Goal: Information Seeking & Learning: Learn about a topic

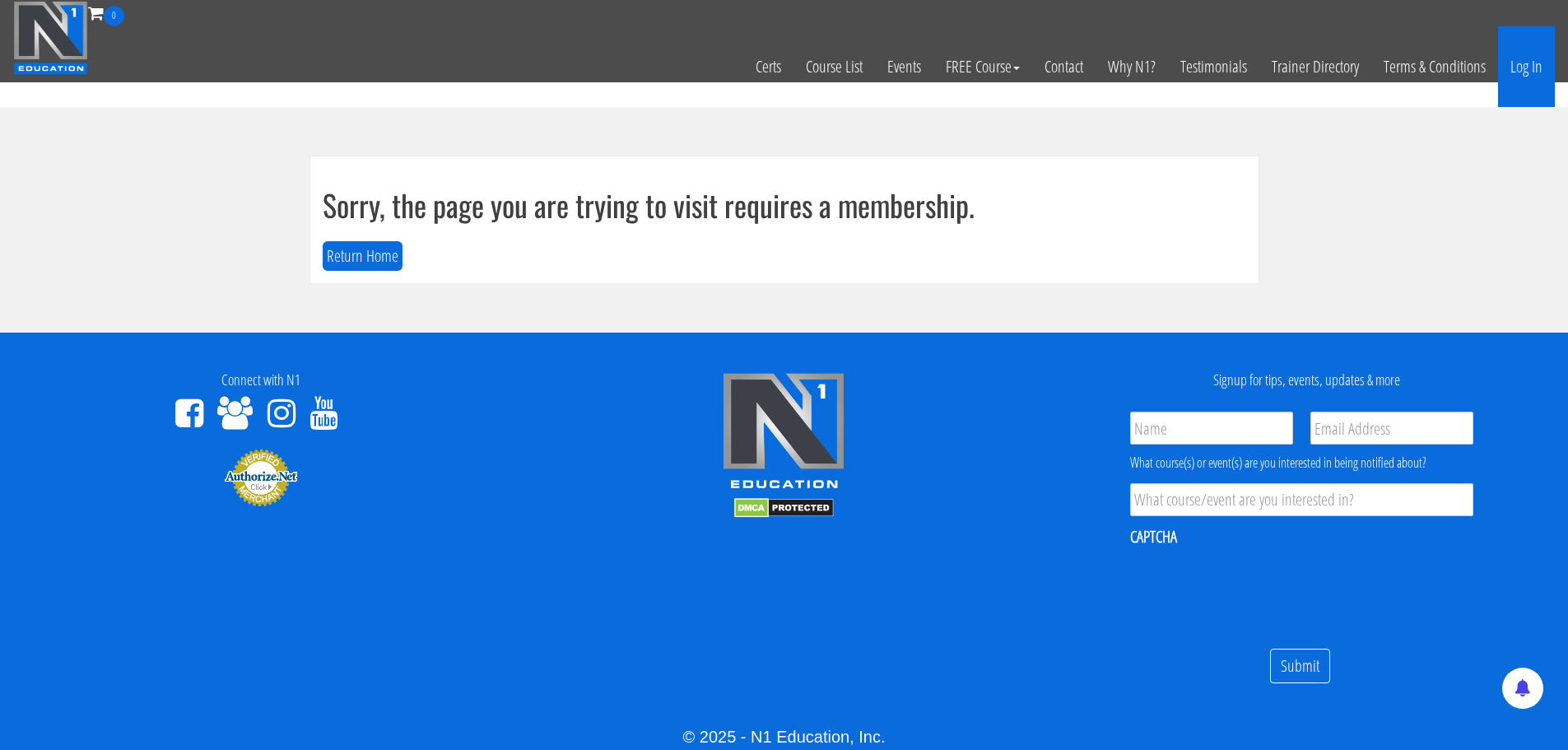
click at [1500, 72] on link "Log In" at bounding box center [1527, 67] width 57 height 81
click at [1528, 53] on link "Log In" at bounding box center [1527, 67] width 57 height 81
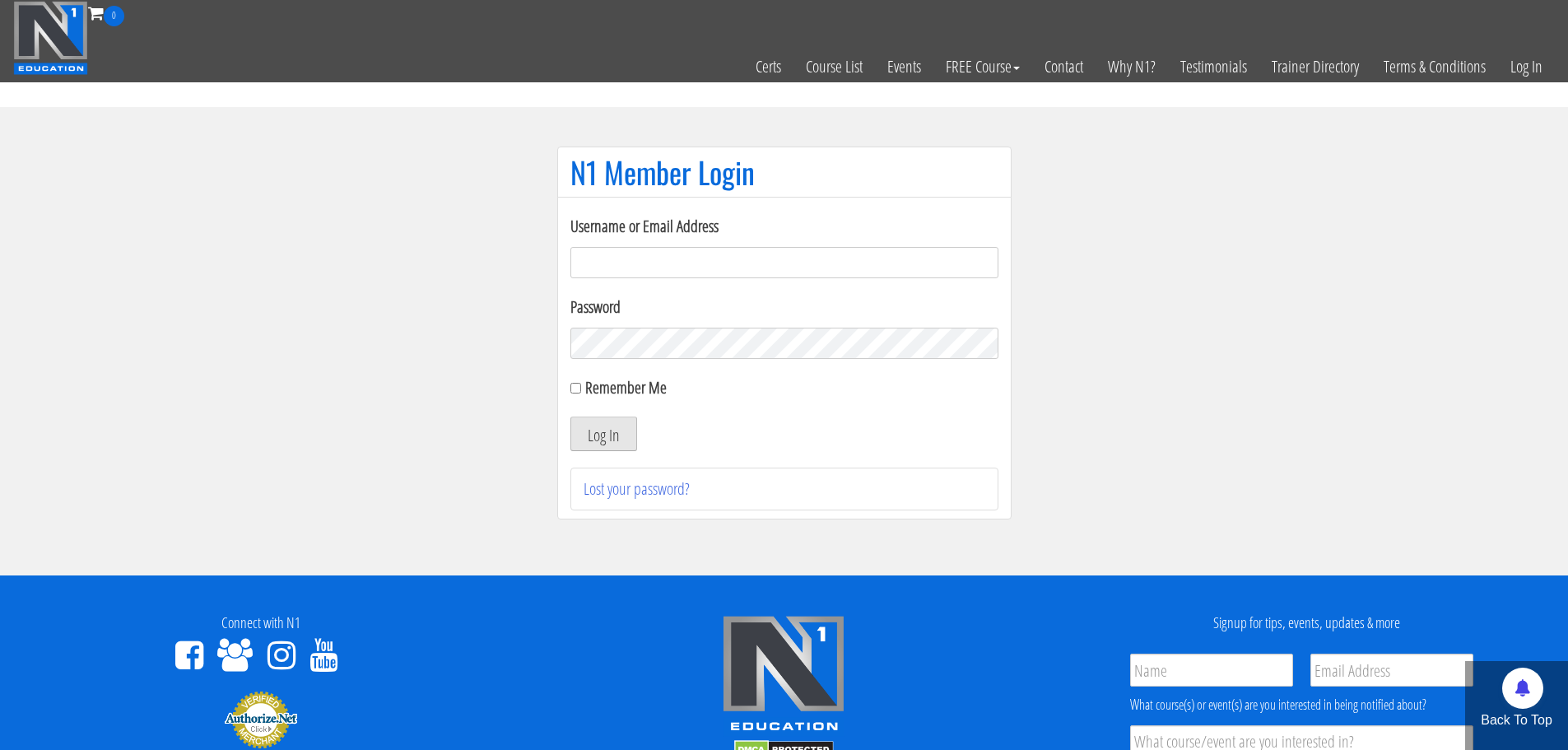
type input "jaap@vitalgym.nl"
click at [573, 426] on button "Log In" at bounding box center [604, 434] width 67 height 34
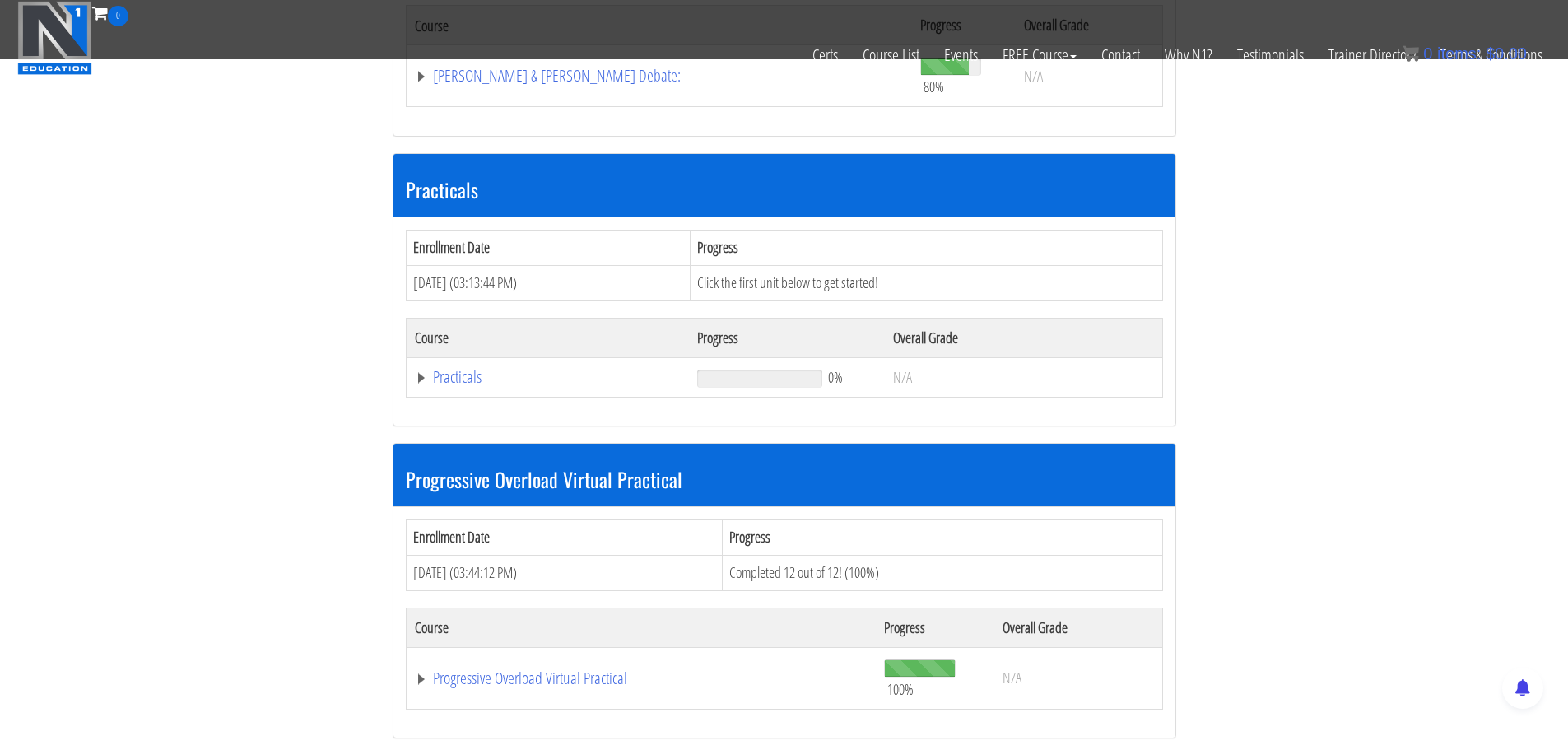
scroll to position [1399, 0]
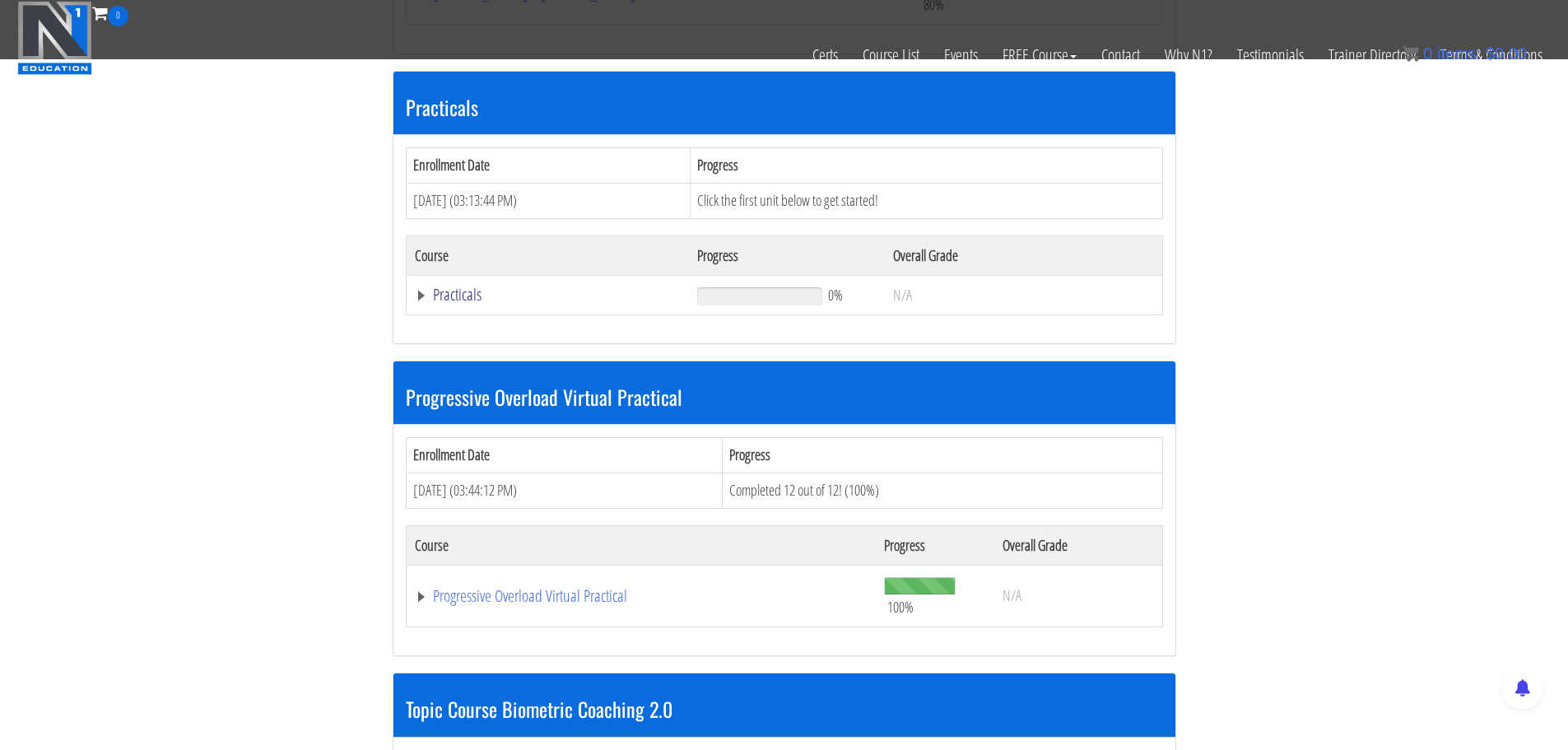
click at [454, 286] on link "Practicals" at bounding box center [548, 294] width 266 height 16
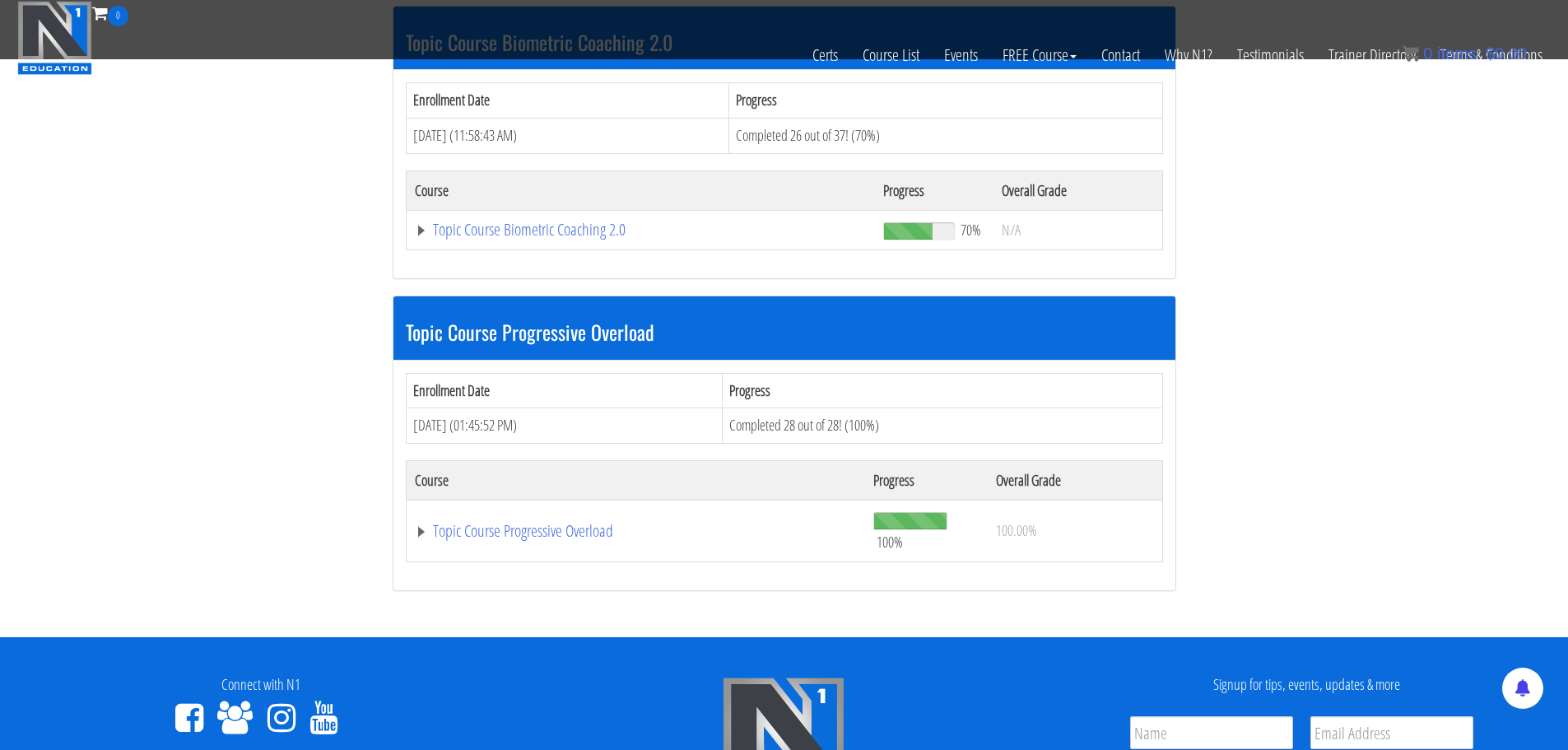
scroll to position [2058, 0]
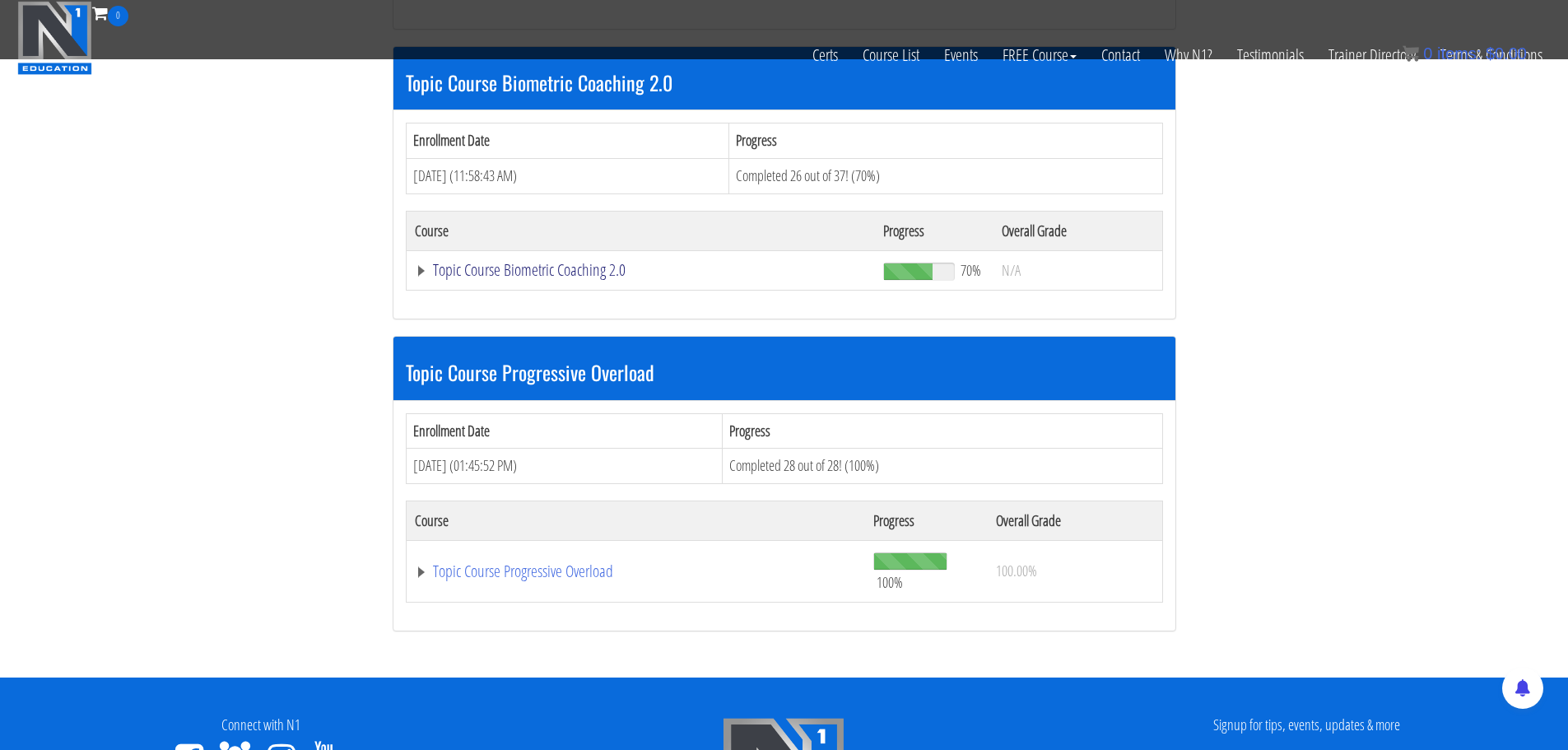
click at [497, 262] on link "Topic Course Biometric Coaching 2.0" at bounding box center [641, 270] width 452 height 16
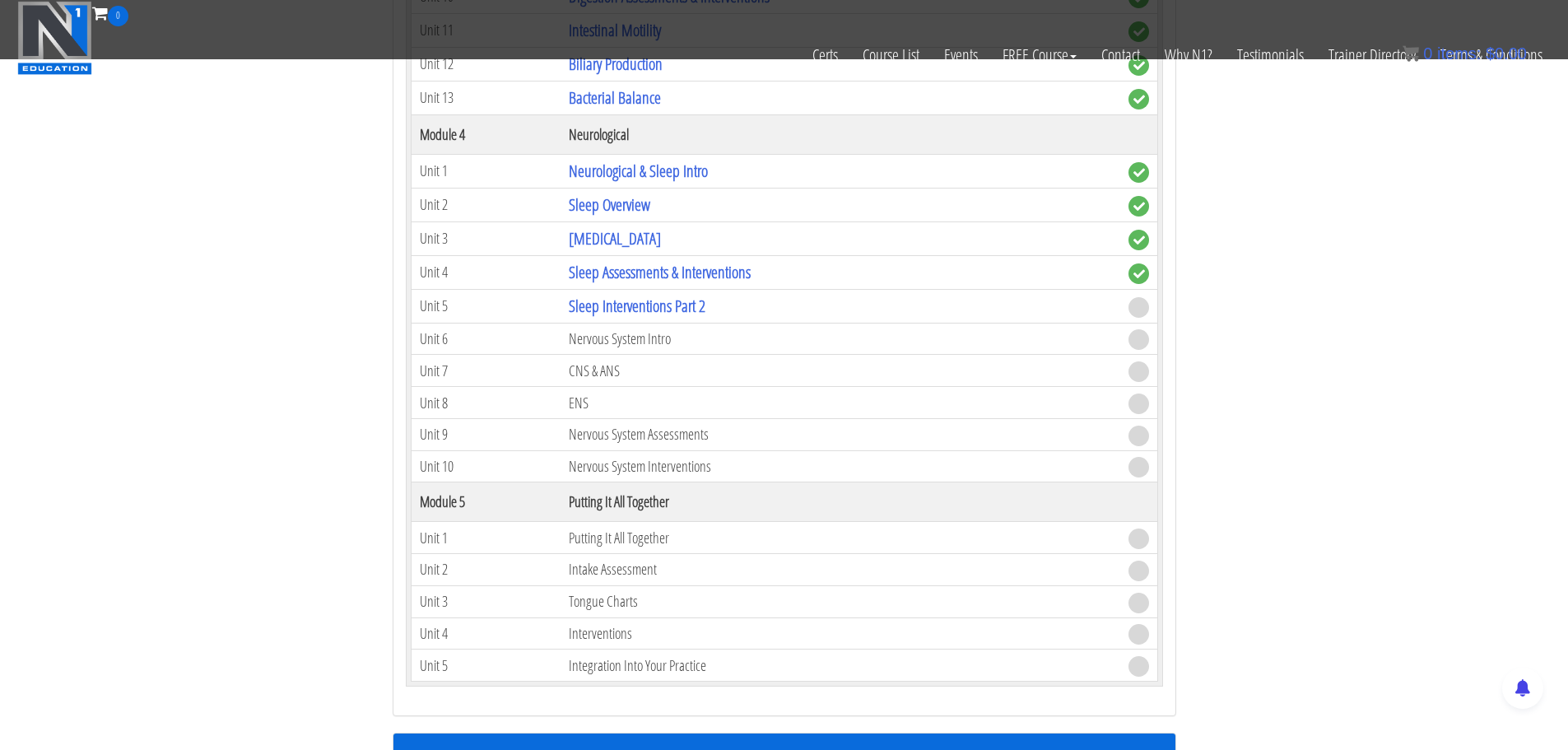
scroll to position [3128, 0]
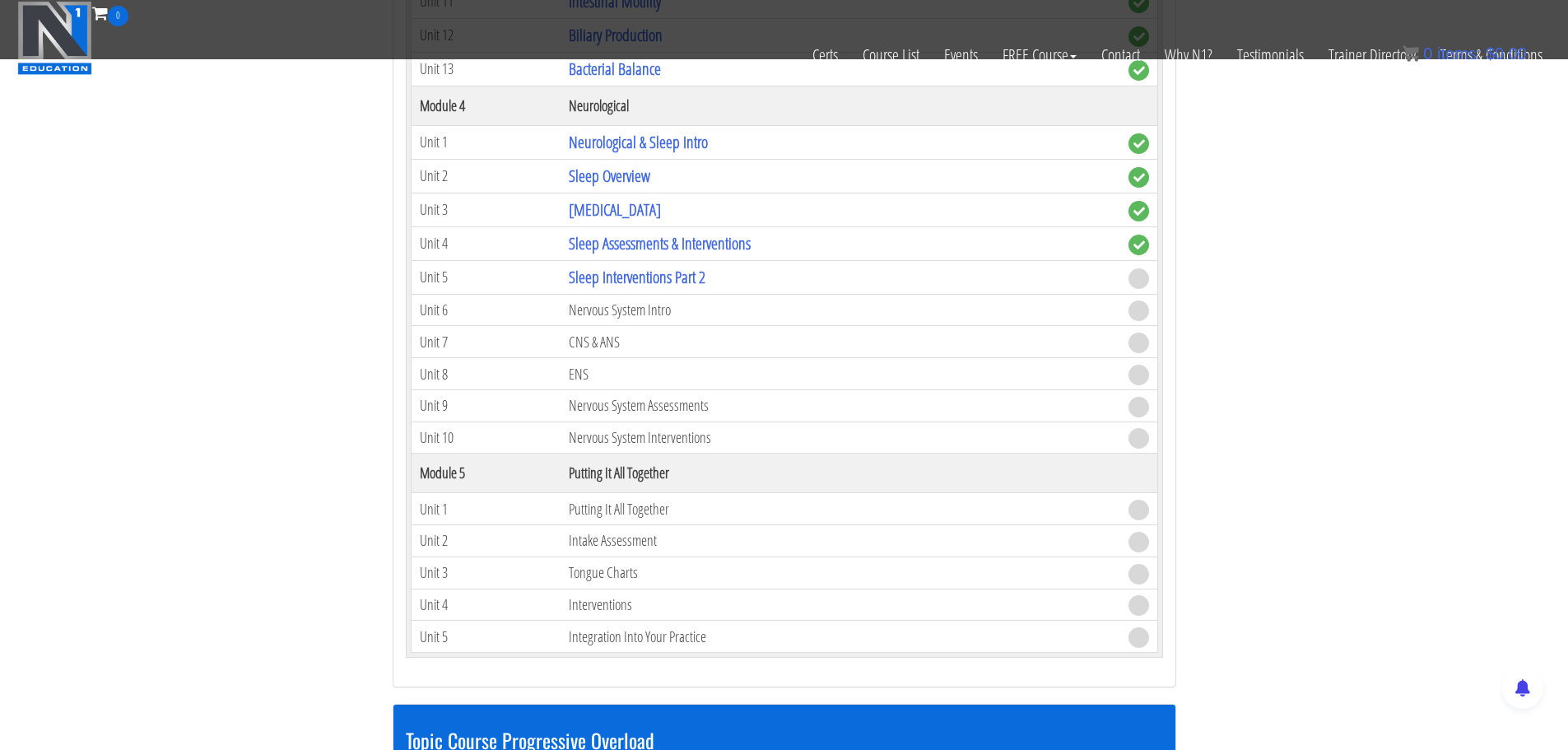
click at [595, 493] on td "Putting It All Together" at bounding box center [839, 509] width 559 height 32
click at [606, 493] on td "Putting It All Together" at bounding box center [839, 509] width 559 height 32
click at [607, 493] on td "Putting It All Together" at bounding box center [839, 509] width 559 height 32
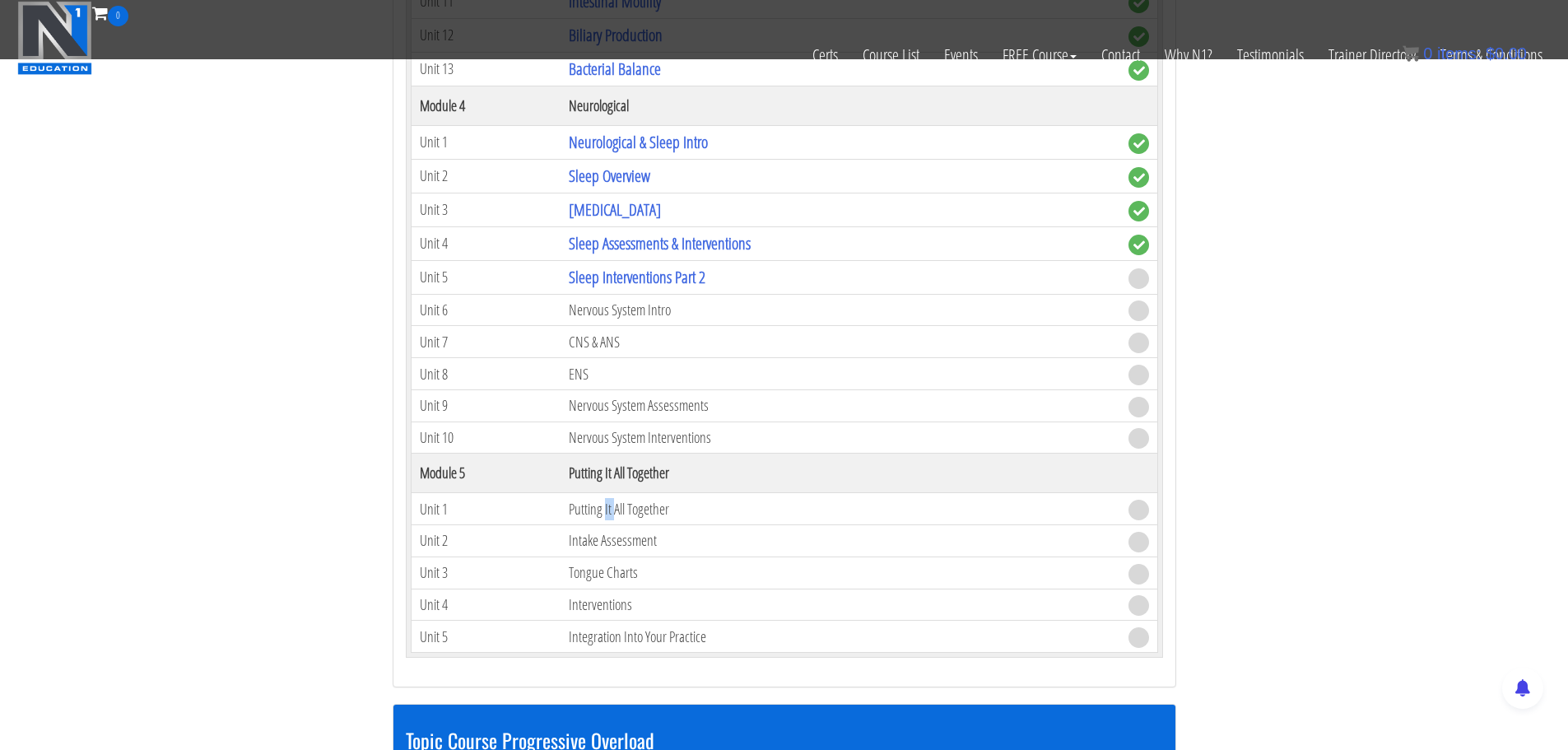
click at [631, 301] on td "Nervous System Intro" at bounding box center [839, 309] width 559 height 32
click at [631, 294] on td "Nervous System Intro" at bounding box center [839, 309] width 559 height 32
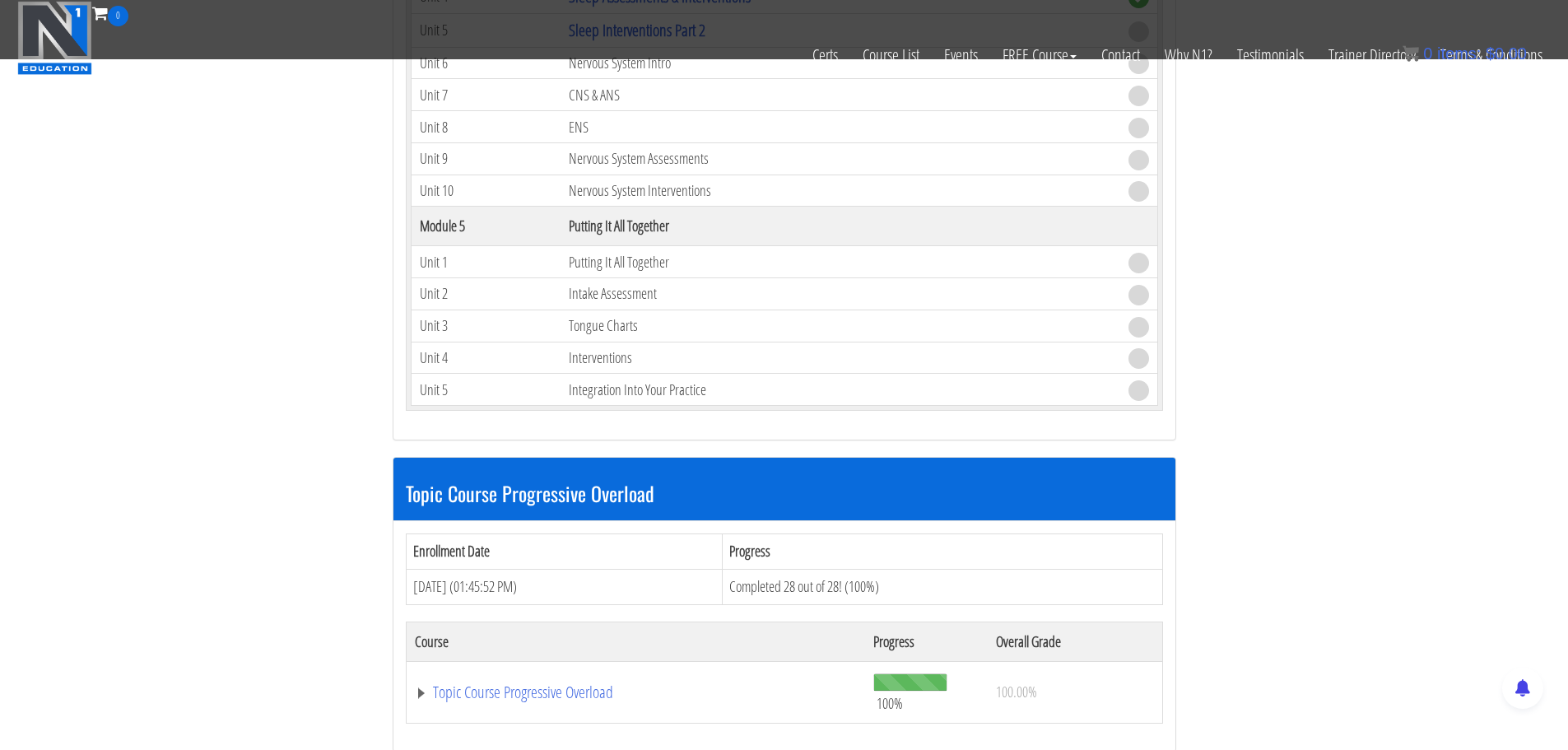
scroll to position [3540, 0]
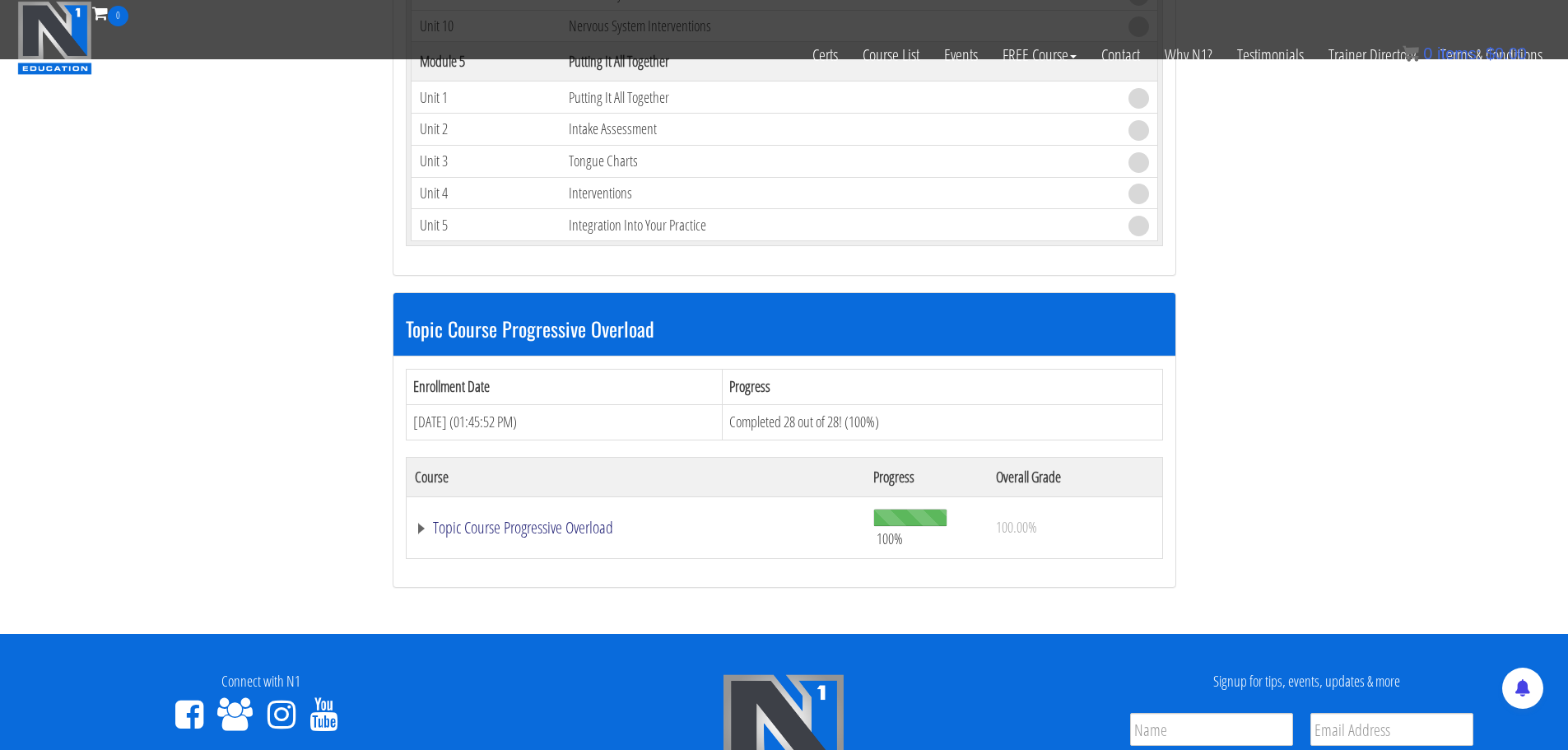
click at [474, 520] on link "Topic Course Progressive Overload" at bounding box center [636, 527] width 442 height 16
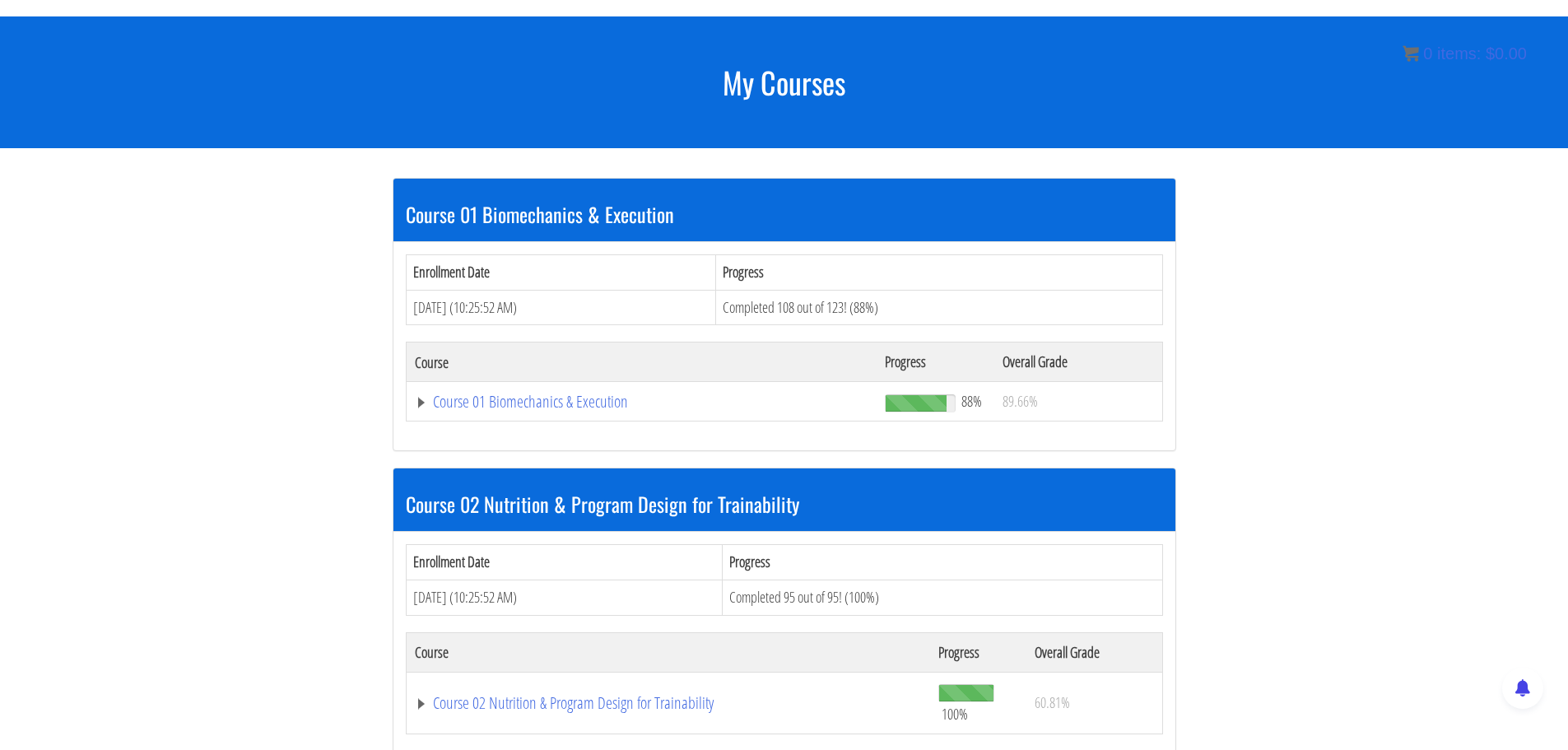
scroll to position [187, 0]
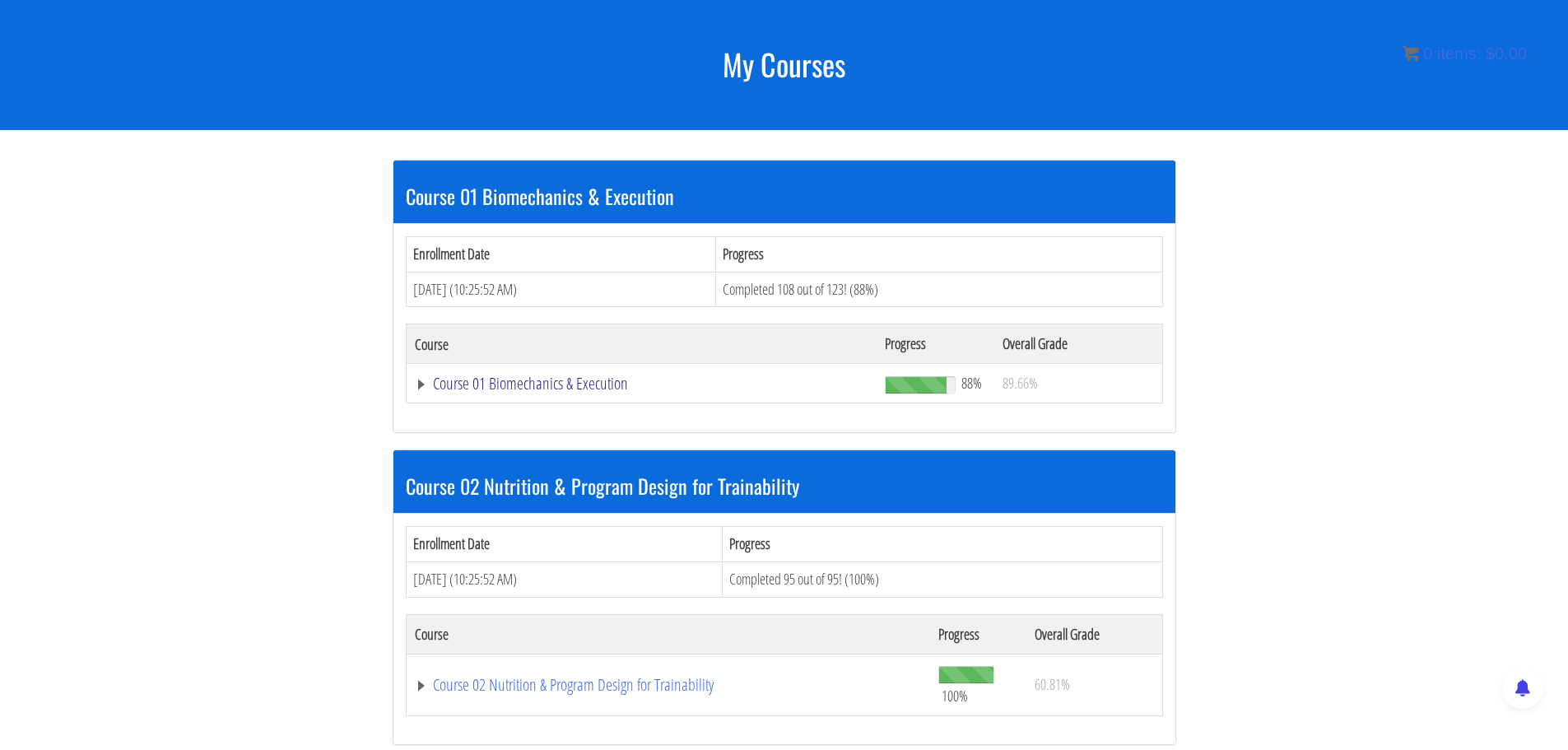
click at [527, 383] on link "Course 01 Biomechanics & Execution" at bounding box center [642, 383] width 455 height 16
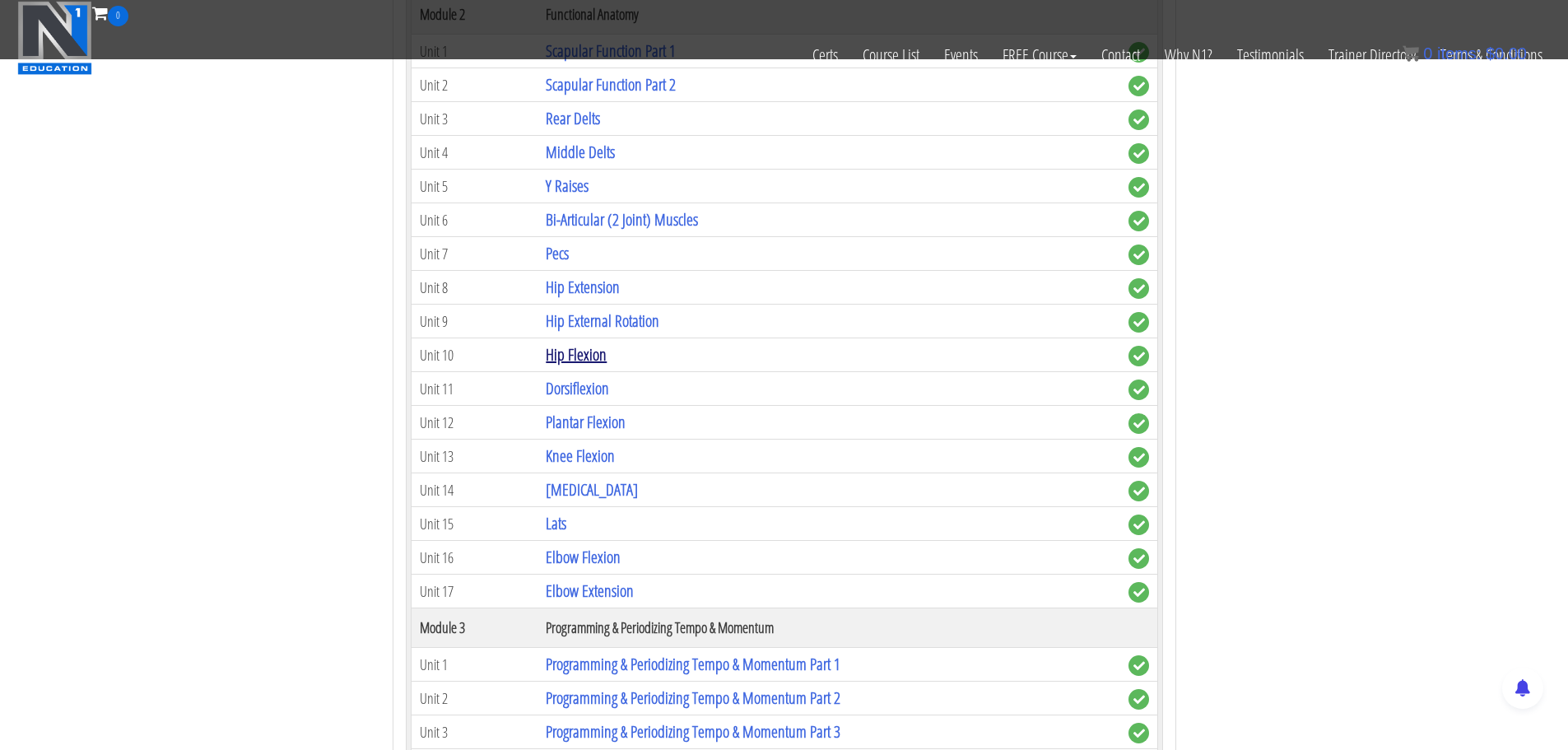
scroll to position [846, 0]
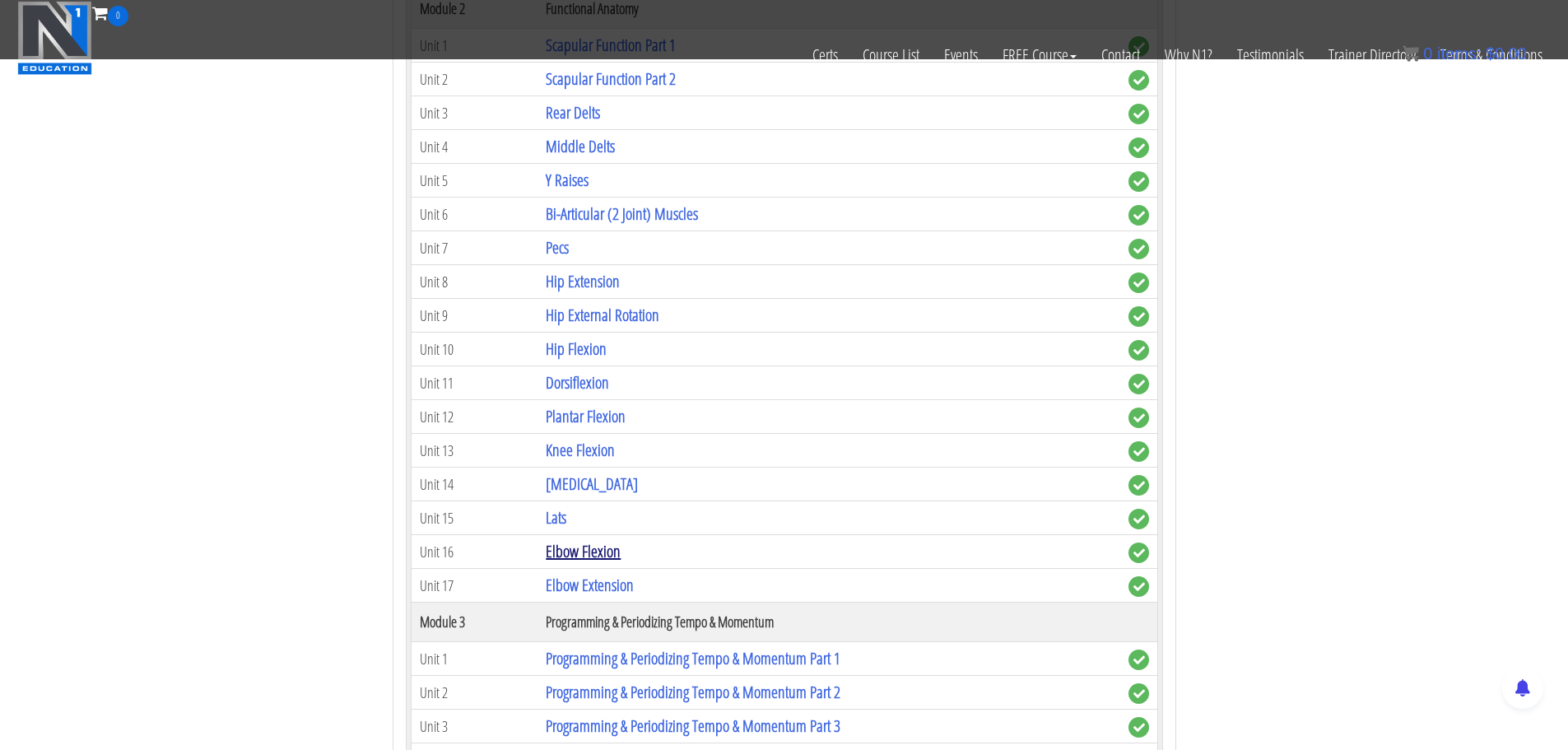
click at [564, 554] on link "Elbow Flexion" at bounding box center [583, 552] width 75 height 22
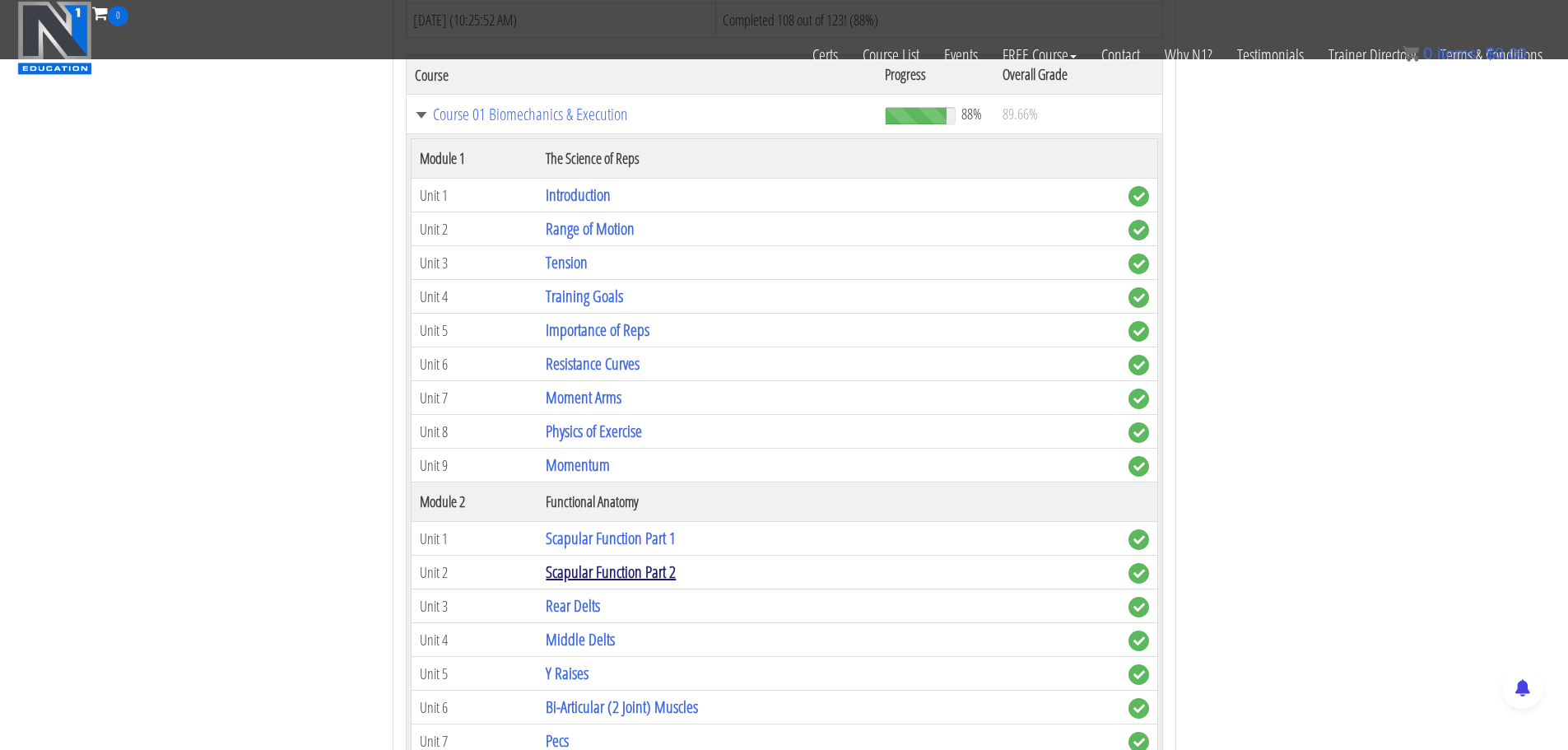
scroll to position [352, 0]
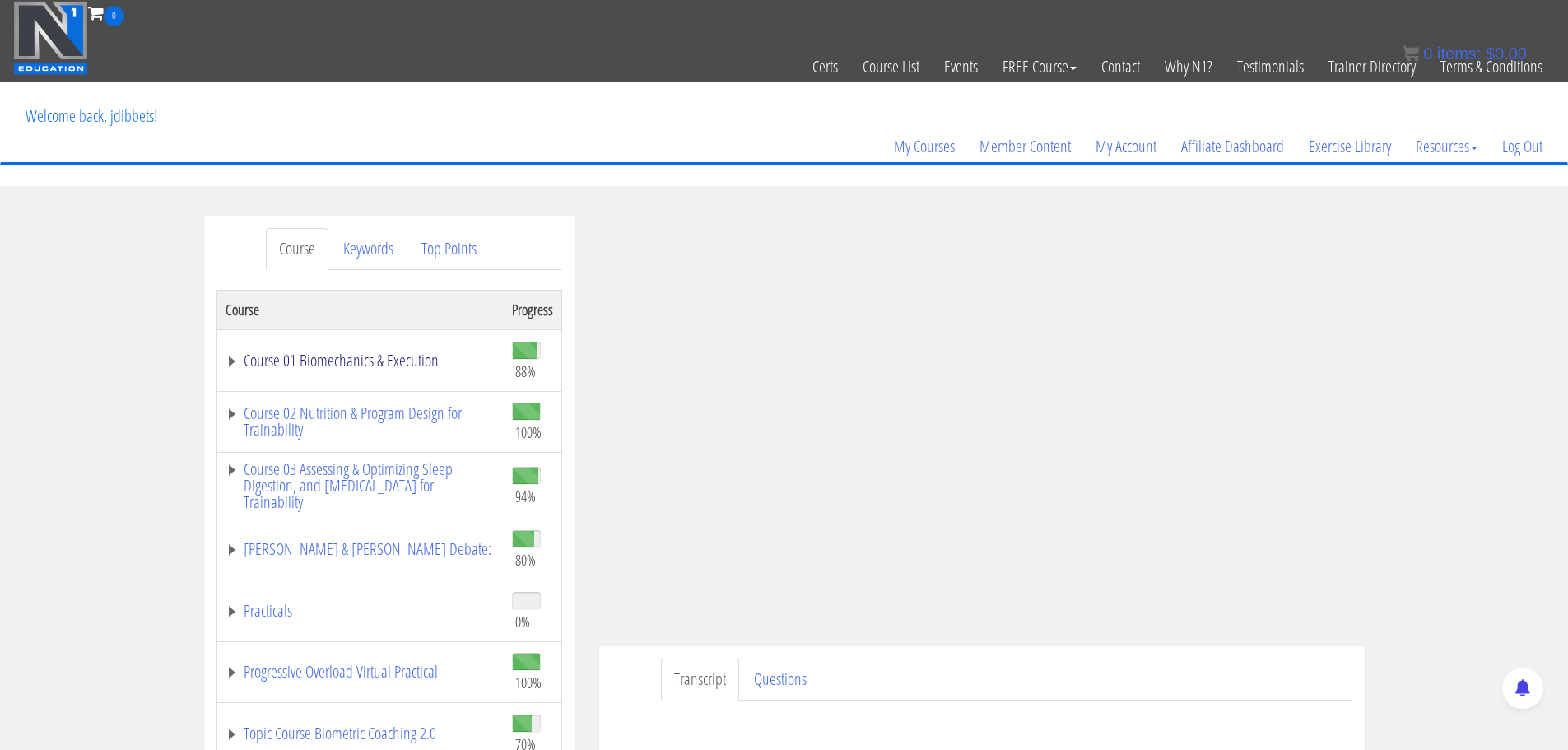
click at [326, 360] on link "Course 01 Biomechanics & Execution" at bounding box center [361, 360] width 270 height 16
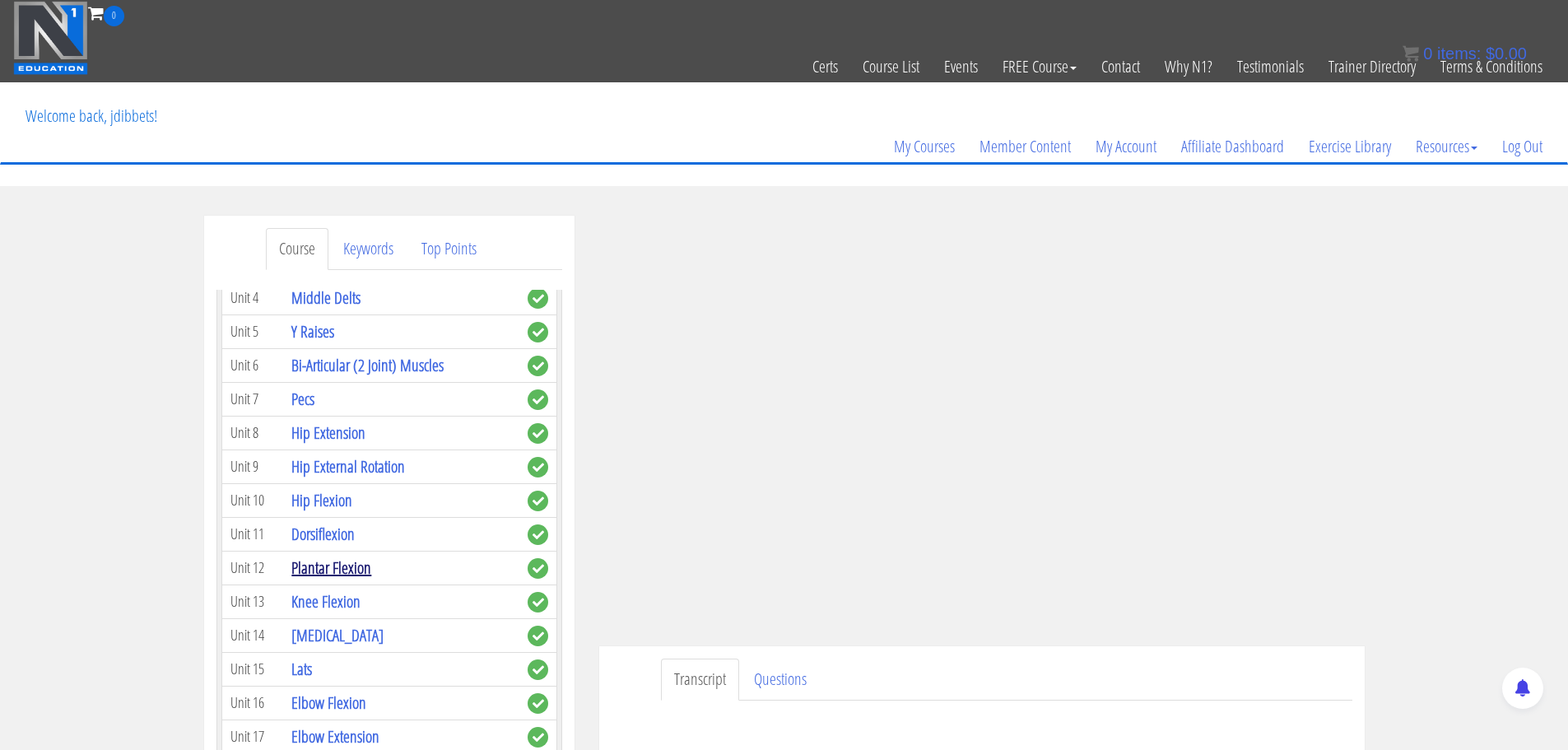
scroll to position [905, 0]
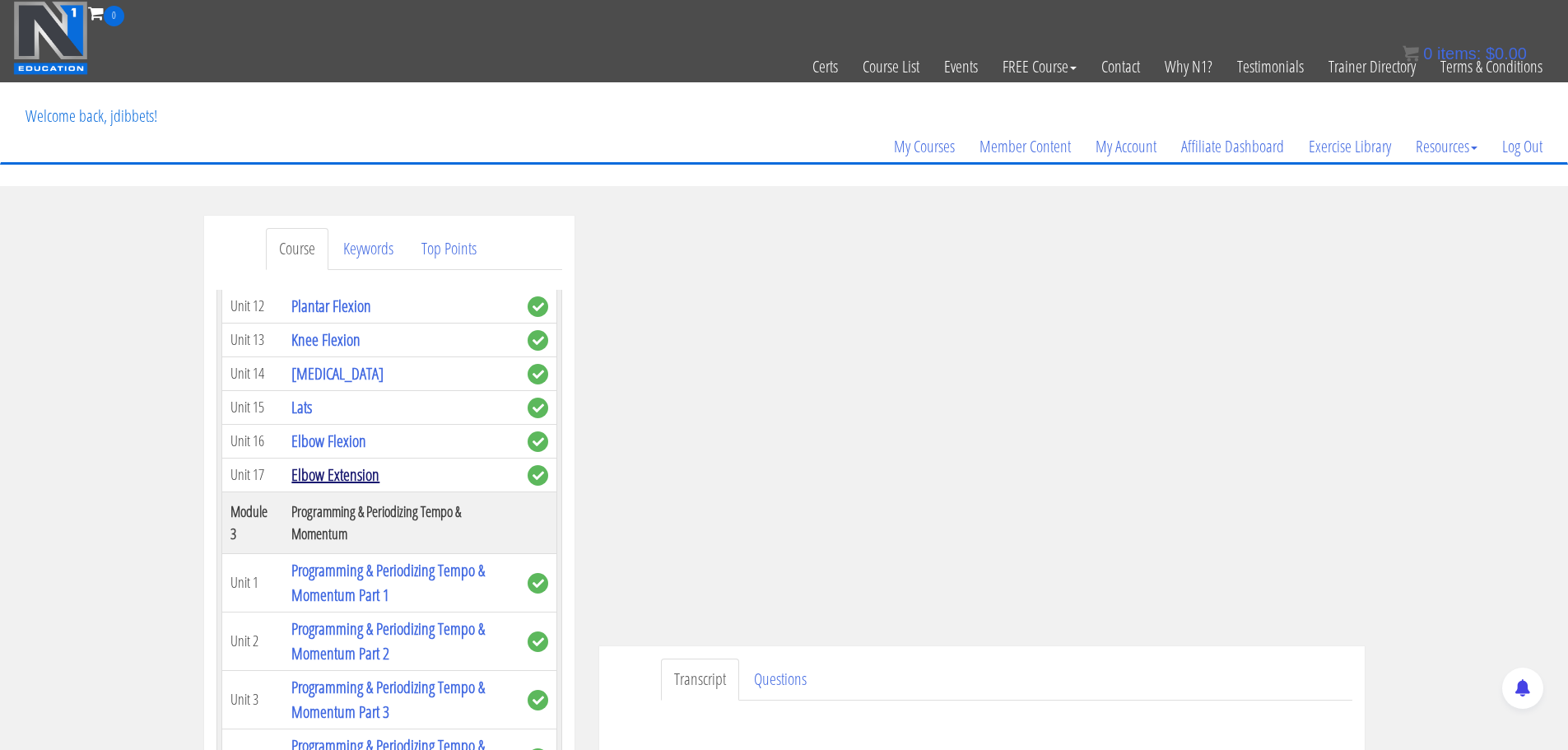
click at [325, 473] on link "Elbow Extension" at bounding box center [335, 474] width 88 height 22
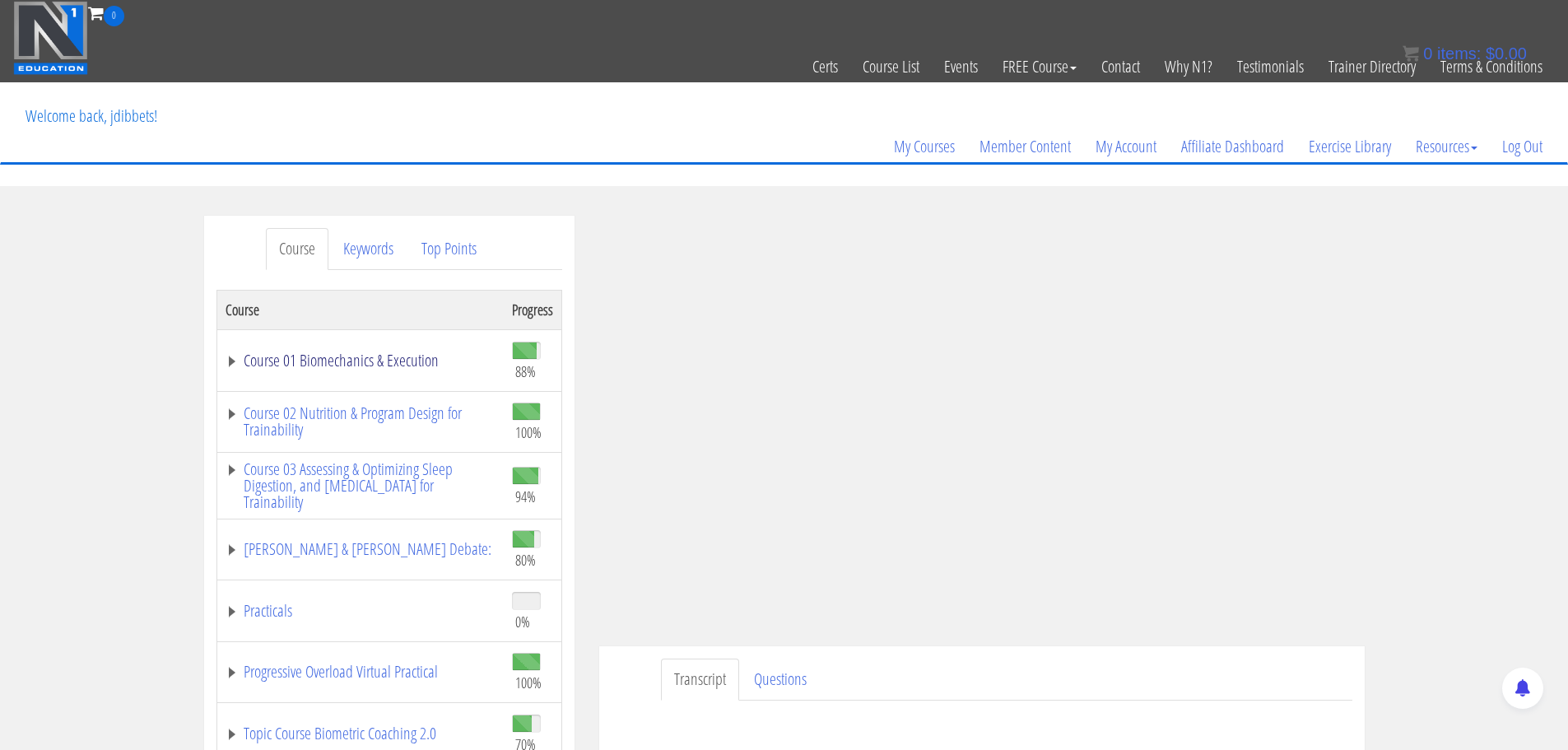
click at [368, 356] on link "Course 01 Biomechanics & Execution" at bounding box center [361, 360] width 270 height 16
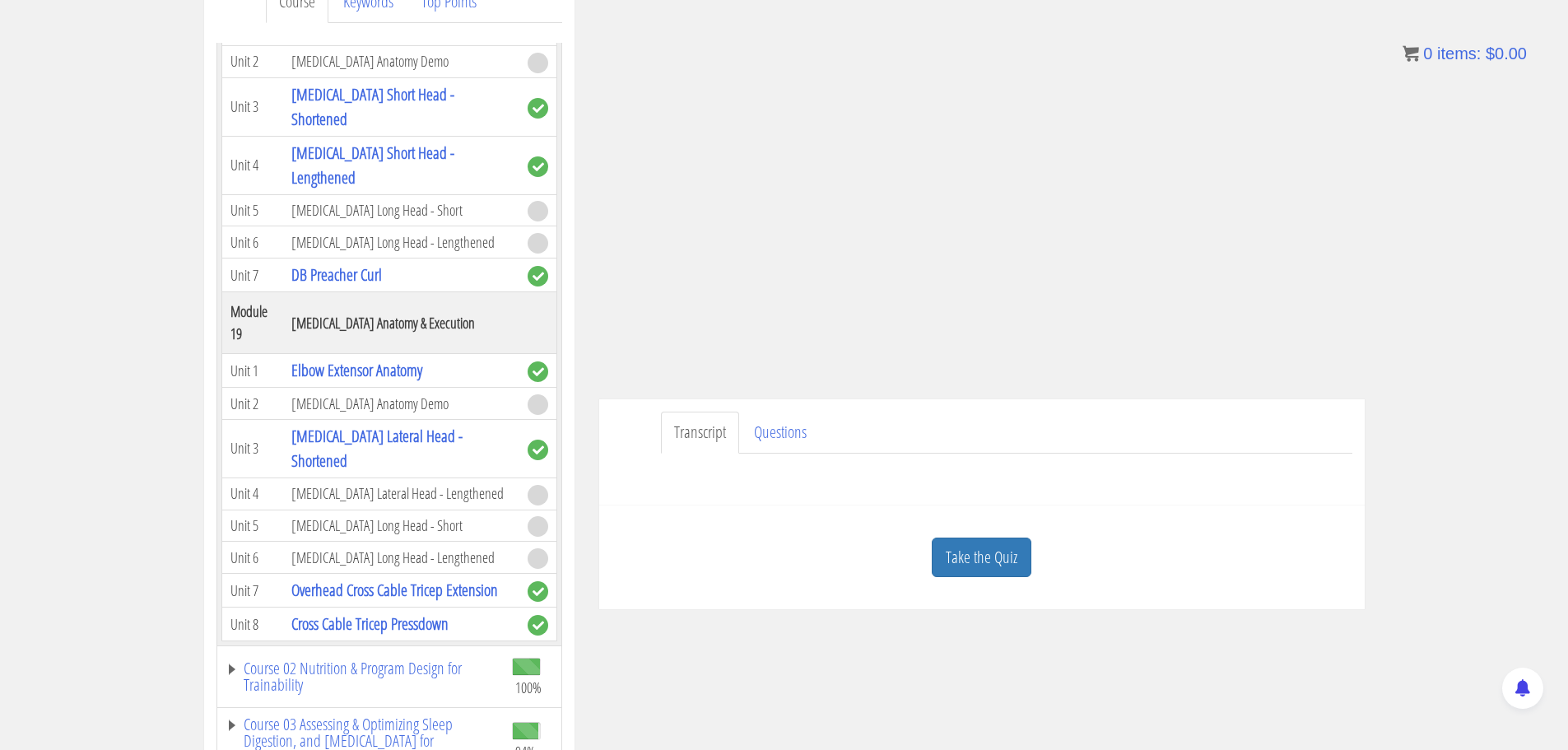
scroll to position [5570, 0]
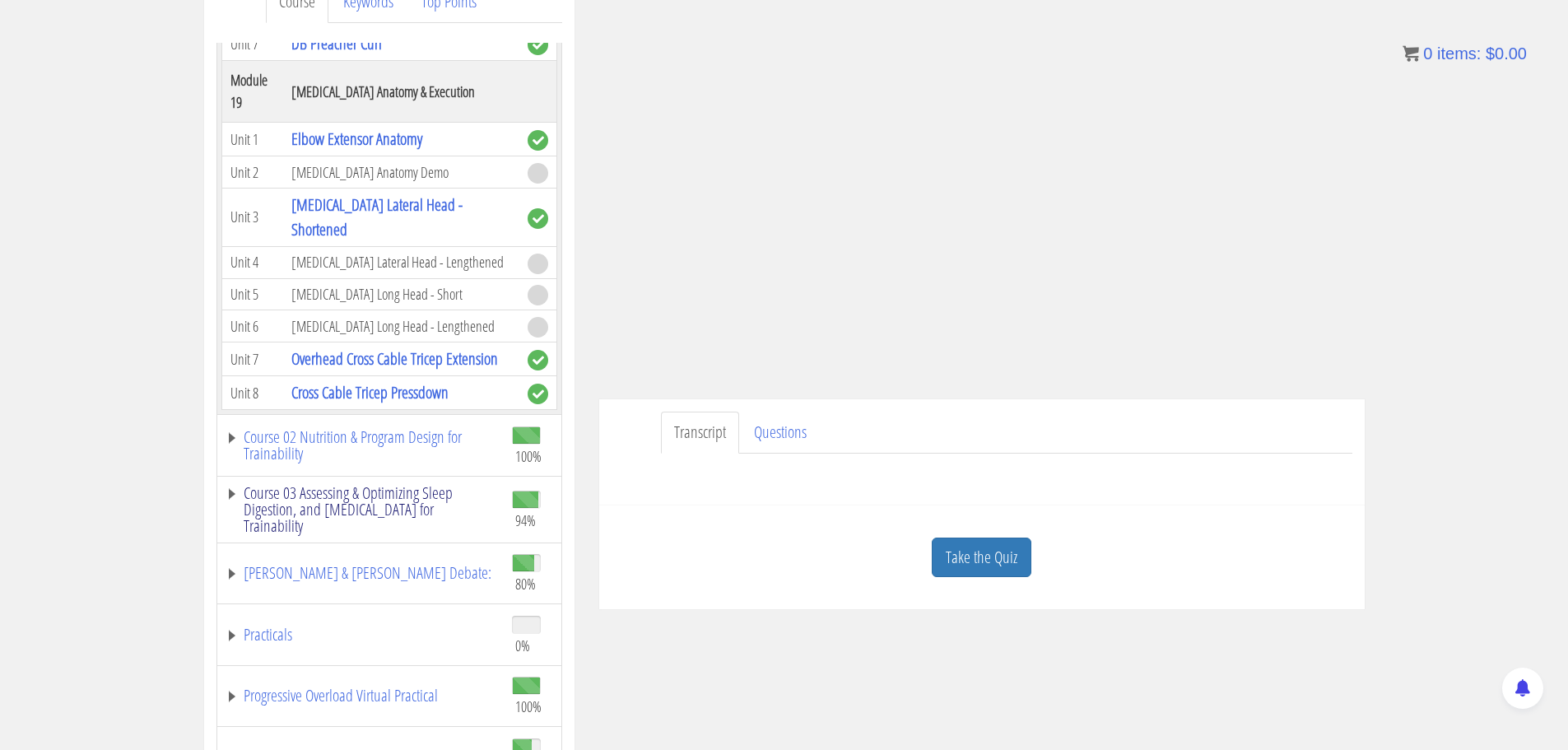
click at [327, 485] on link "Course 03 Assessing & Optimizing Sleep Digestion, and [MEDICAL_DATA] for Traina…" at bounding box center [361, 509] width 270 height 49
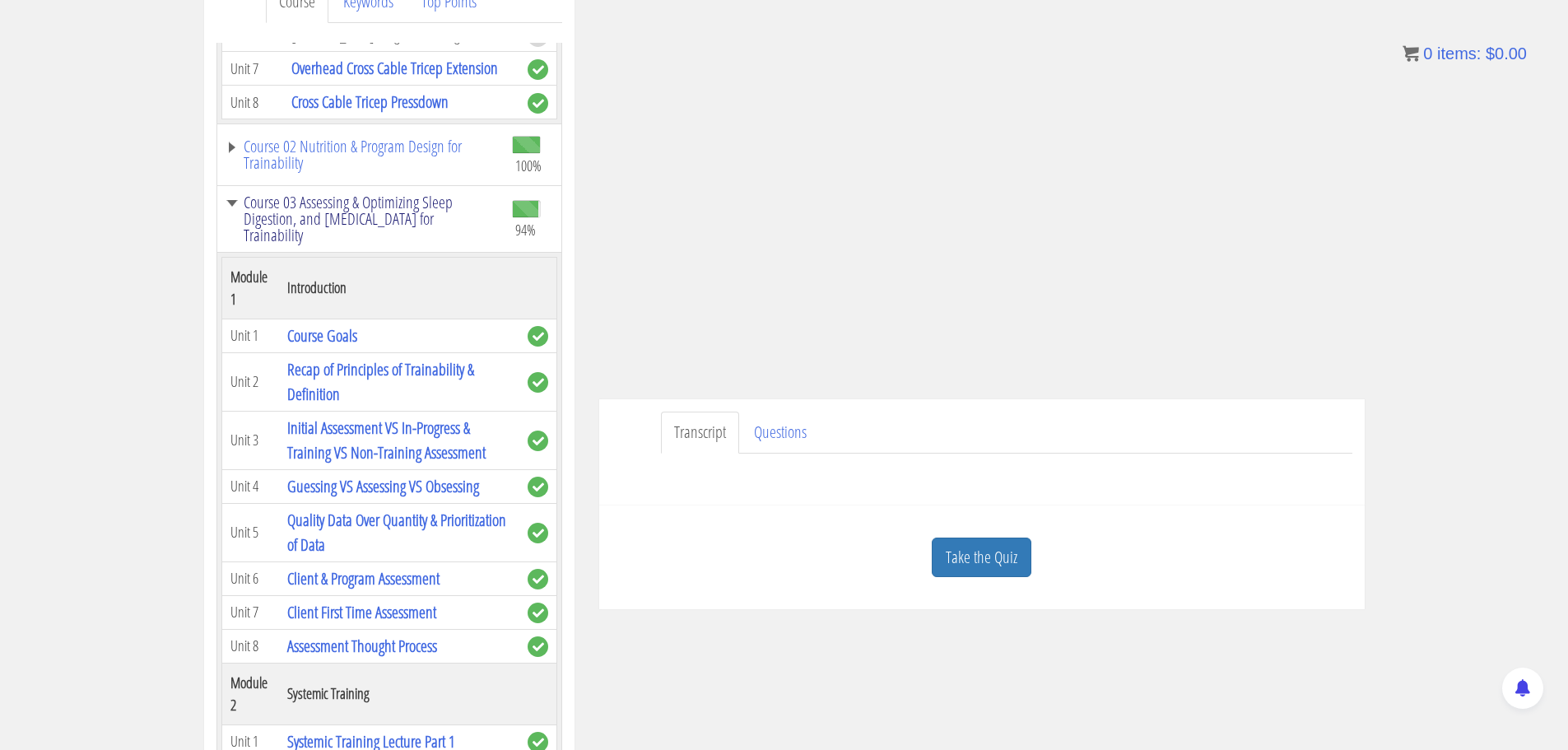
scroll to position [5734, 0]
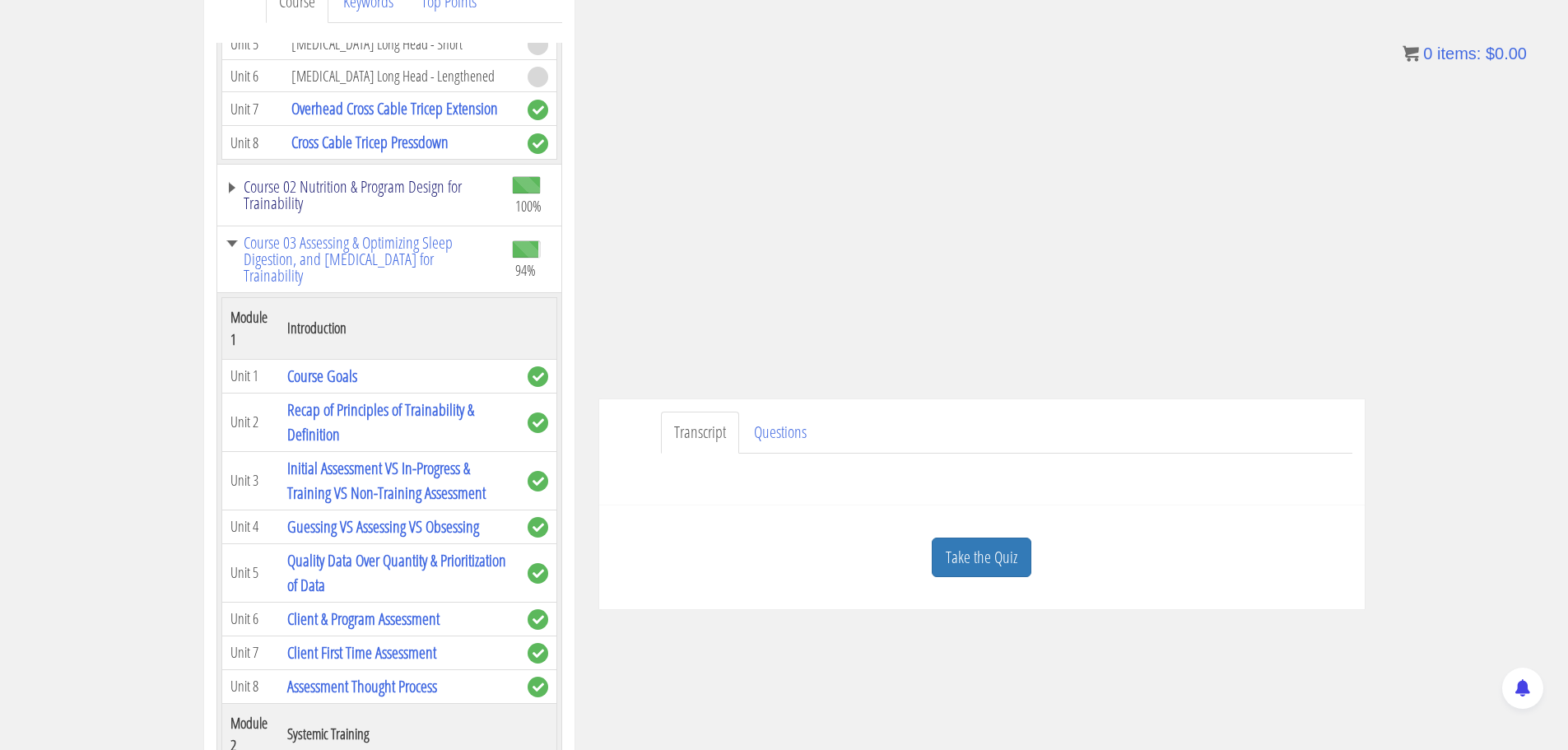
click at [284, 211] on link "Course 02 Nutrition & Program Design for Trainability" at bounding box center [361, 195] width 270 height 33
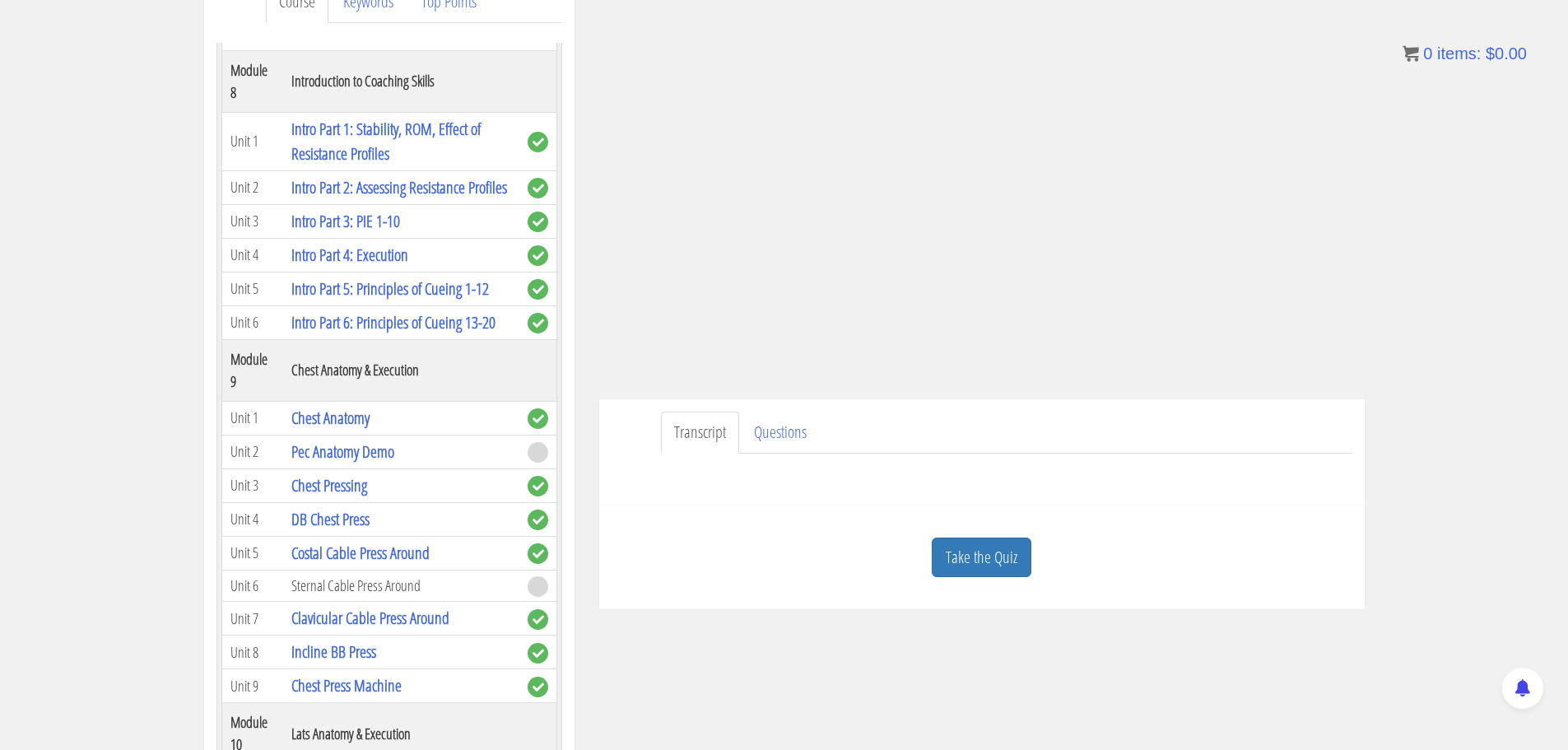
scroll to position [2442, 0]
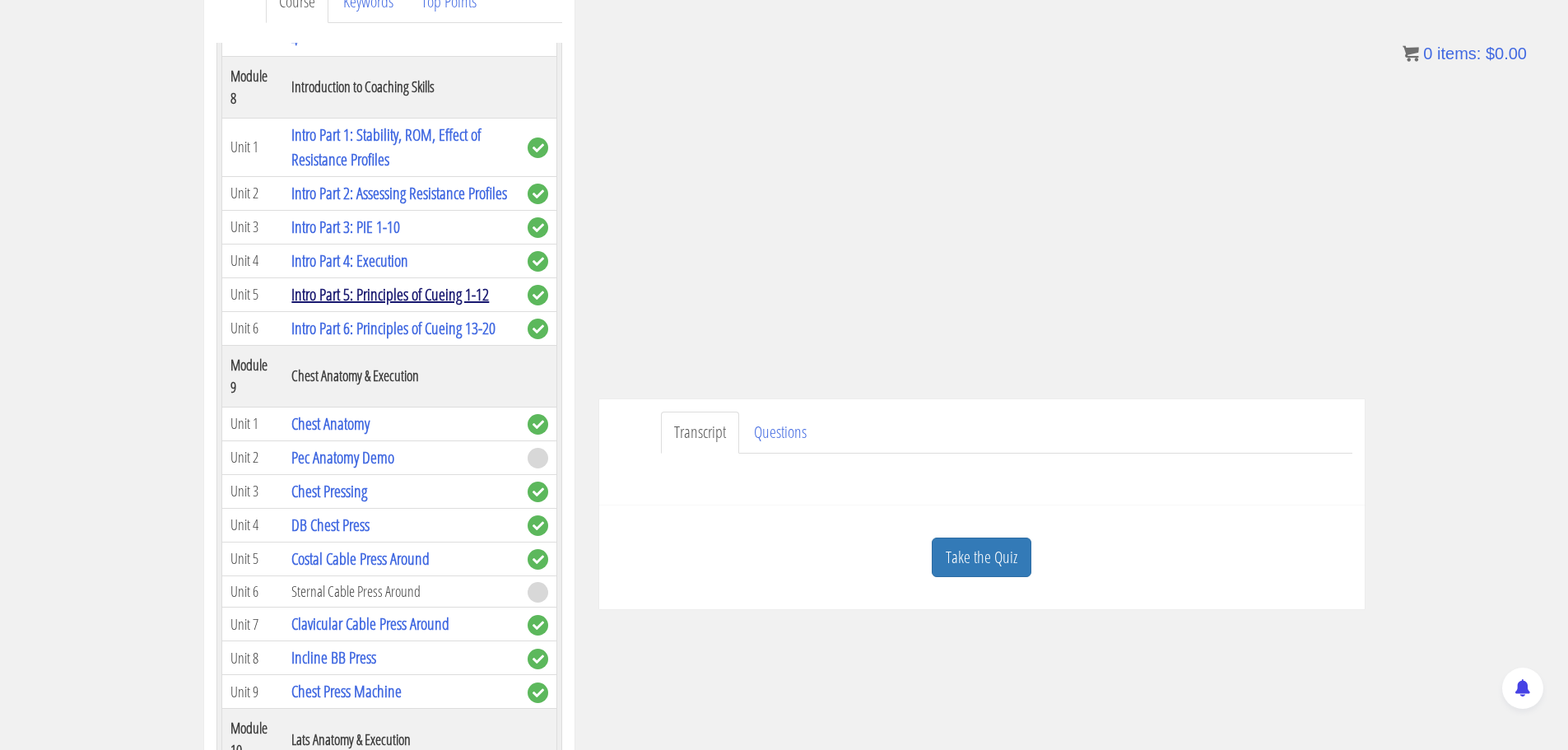
click at [381, 305] on link "Intro Part 5: Principles of Cueing 1-12" at bounding box center [390, 295] width 198 height 22
